Goal: Task Accomplishment & Management: Manage account settings

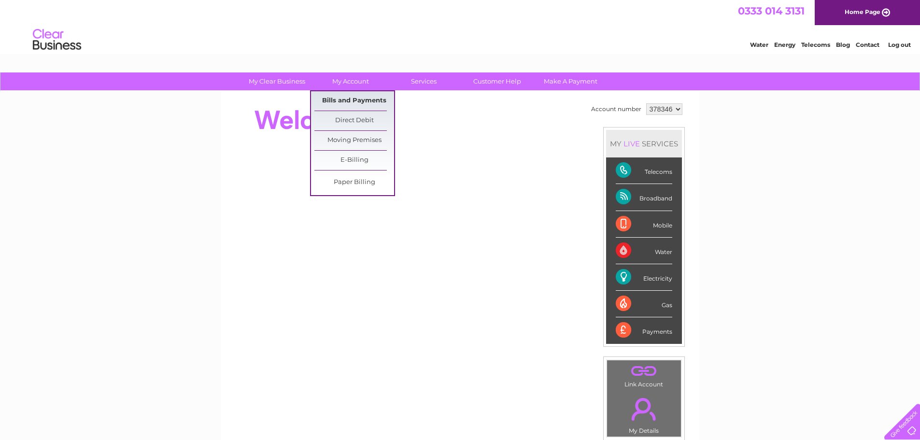
click at [362, 101] on link "Bills and Payments" at bounding box center [354, 100] width 80 height 19
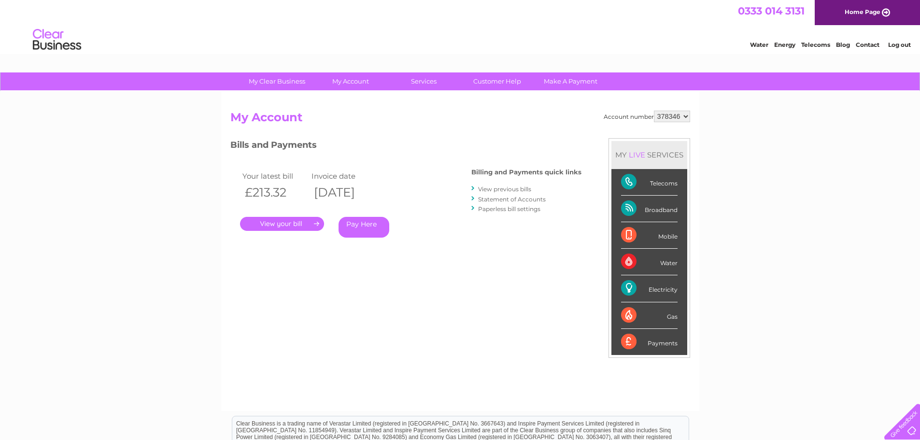
click at [274, 217] on link "." at bounding box center [282, 224] width 84 height 14
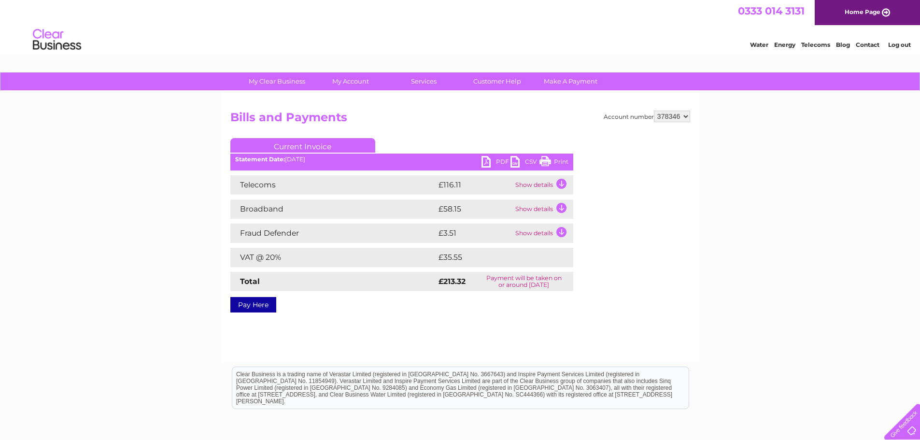
click at [484, 161] on link "PDF" at bounding box center [496, 163] width 29 height 14
